Goal: Task Accomplishment & Management: Manage account settings

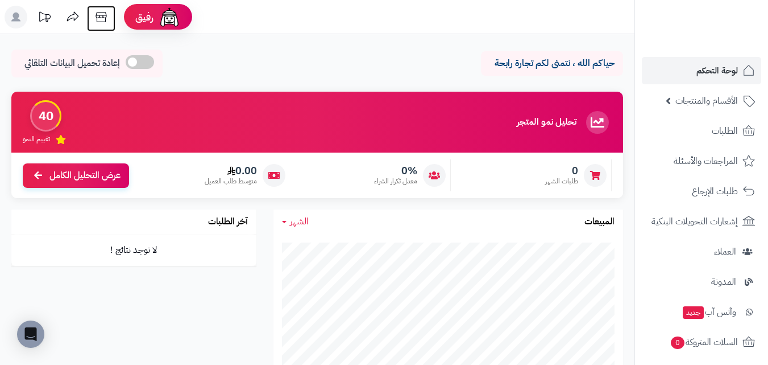
click at [103, 27] on icon at bounding box center [101, 17] width 23 height 23
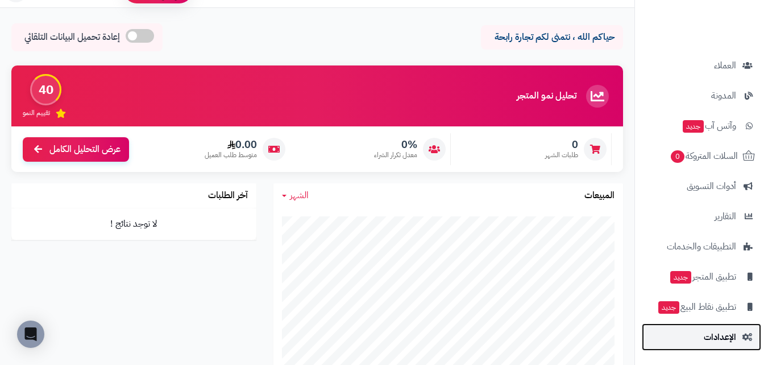
scroll to position [284, 0]
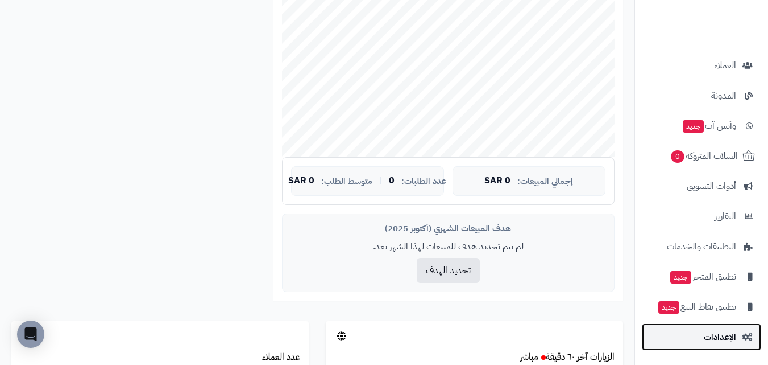
click at [714, 334] on span "الإعدادات" at bounding box center [720, 337] width 32 height 16
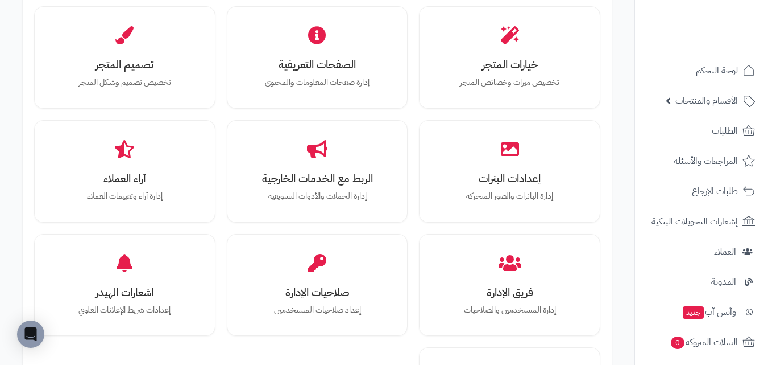
scroll to position [347, 0]
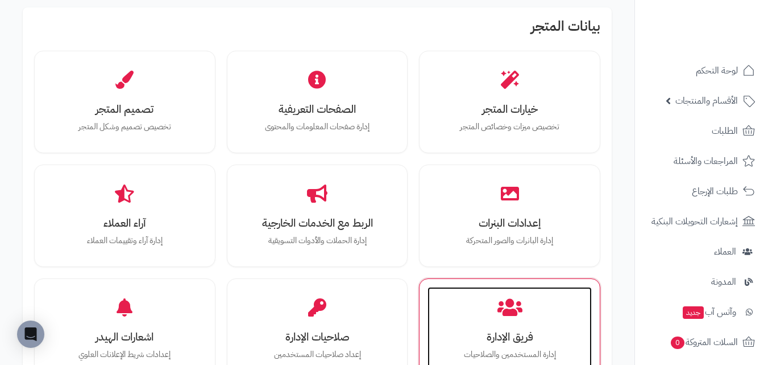
click at [482, 293] on div "فريق الإدارة إدارة المستخدمين والصلاحيات" at bounding box center [510, 329] width 164 height 85
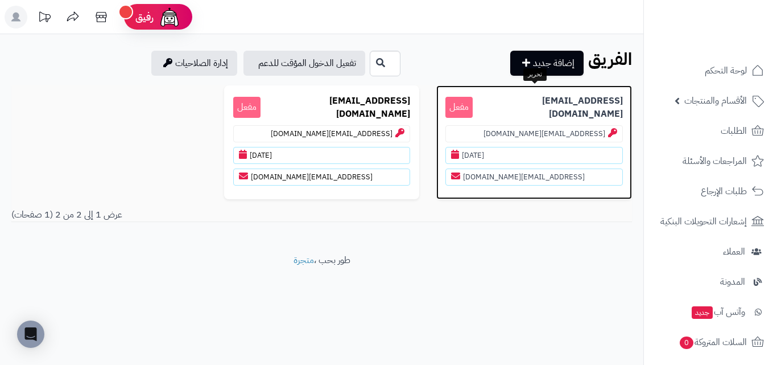
click at [541, 119] on div "mymarket@matjrah.com مفعل mymarket@matjrah.com 07/01/2020 mymarket@matjrah.com" at bounding box center [534, 142] width 196 height 114
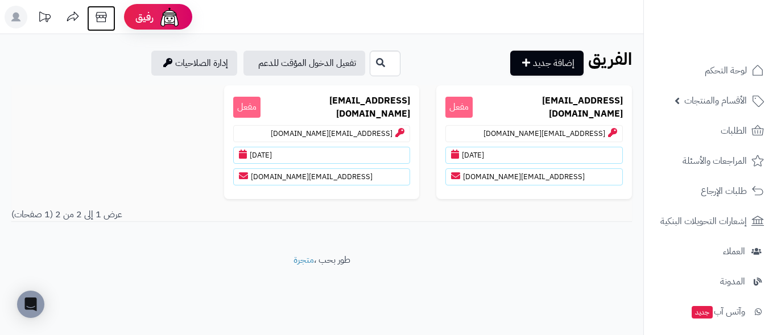
click at [103, 21] on icon at bounding box center [101, 17] width 23 height 23
